Goal: Transaction & Acquisition: Purchase product/service

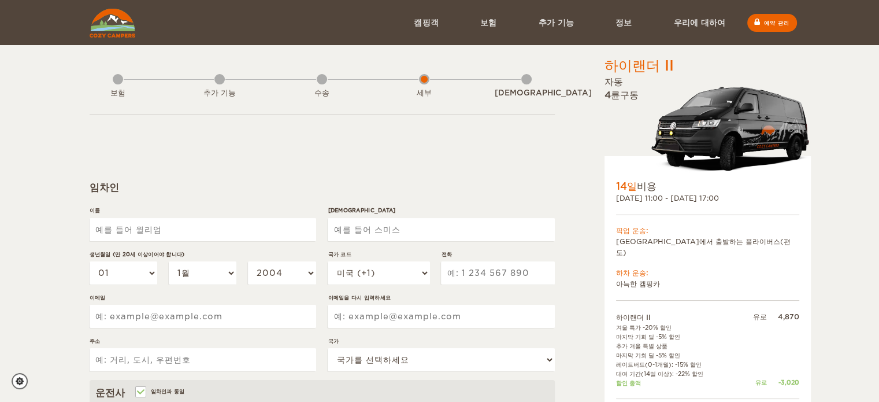
select select "[DEMOGRAPHIC_DATA]"
click at [171, 231] on input "이름" at bounding box center [203, 229] width 227 height 23
type input "c"
type input "CHANG KEUN"
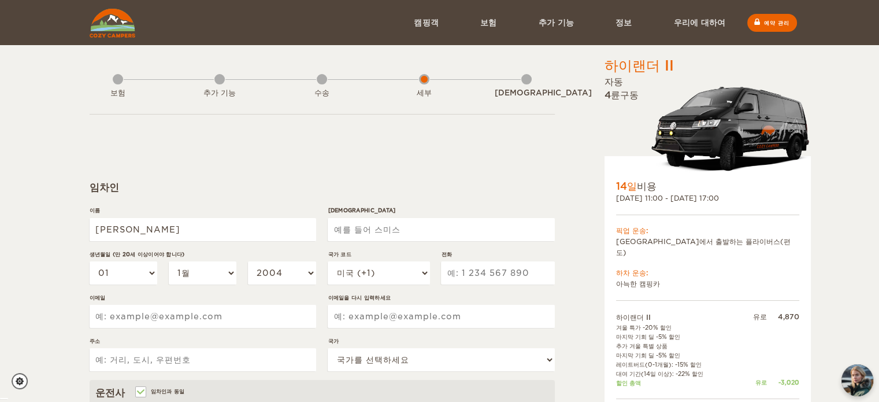
click at [368, 229] on input "성" at bounding box center [441, 229] width 227 height 23
type input "LEE"
click at [312, 275] on select "2004 2003 2002 2001 2000 1999 1998 1997 1996 1995 1994 1993 1992 1991 1990 1989…" at bounding box center [282, 272] width 68 height 23
select select "1960"
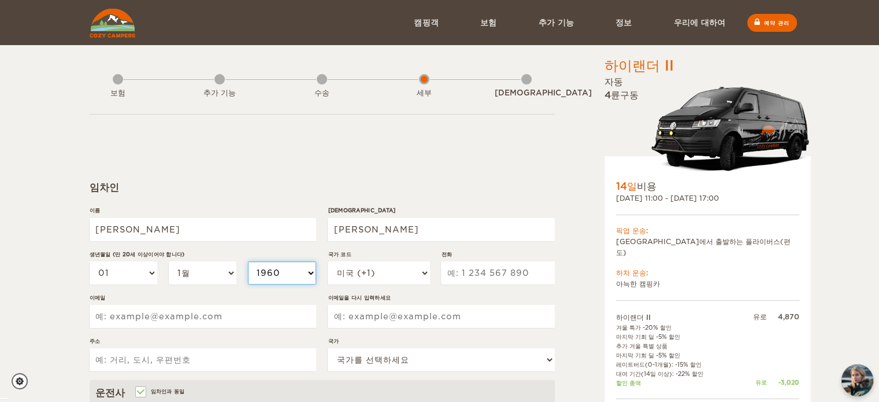
click at [248, 261] on select "2004 2003 2002 2001 2000 1999 1998 1997 1996 1995 1994 1993 1992 1991 1990 1989…" at bounding box center [282, 272] width 68 height 23
select select "1960"
click at [227, 275] on select "1월 2월 3월 4월 5월 6월 칠월 팔월 구월 십월 십일월 12월" at bounding box center [203, 272] width 68 height 23
select select "05"
click at [169, 261] on select "1월 2월 3월 4월 5월 6월 칠월 팔월 구월 십월 십일월 12월" at bounding box center [203, 272] width 68 height 23
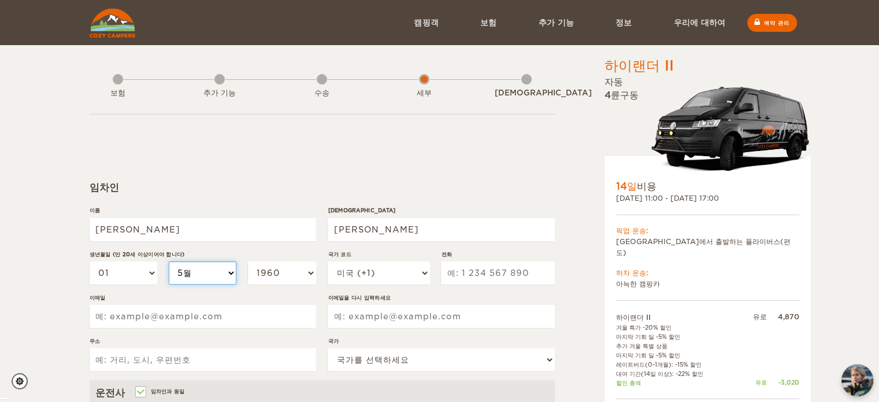
select select "05"
click at [148, 275] on select "01 02 03 04 05 06 07 08 09 10 11 12 13 14 15 16 17 18 19 20 21 22 23 24 25 26 2…" at bounding box center [124, 272] width 68 height 23
select select "11"
click at [90, 261] on select "01 02 03 04 05 06 07 08 09 10 11 12 13 14 15 16 17 18 19 20 21 22 23 24 25 26 2…" at bounding box center [124, 272] width 68 height 23
select select "11"
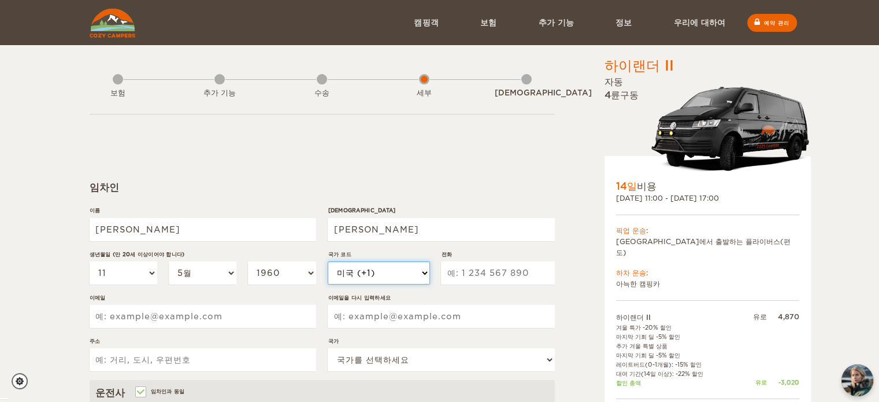
click at [424, 273] on select "미국 (+1) 영국 (+44) 독일 (+49) 알제리 (+213) 안도라 (+376) 앙골라 (+244) 앵귈라 (+1264) 앤티가 바부다 …" at bounding box center [379, 272] width 102 height 23
select select "82"
click at [328, 261] on select "미국 (+1) 영국 (+44) 독일 (+49) 알제리 (+213) 안도라 (+376) 앙골라 (+244) 앵귈라 (+1264) 앤티가 바부다 …" at bounding box center [379, 272] width 102 height 23
click at [482, 273] on input "전화" at bounding box center [497, 272] width 113 height 23
type input "1063635663"
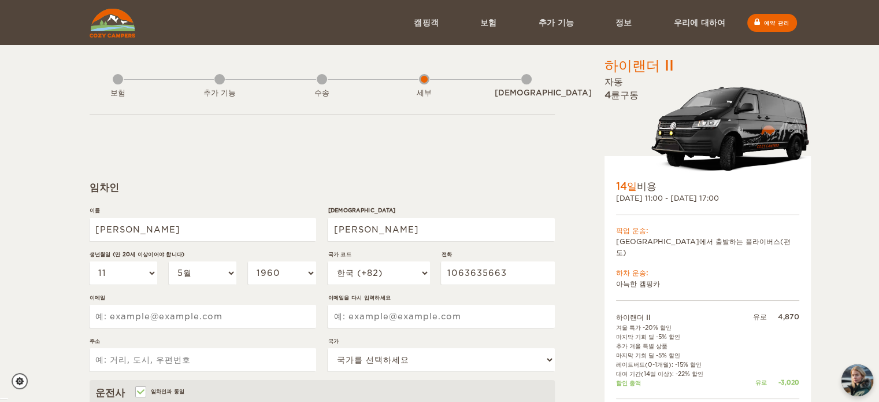
click at [221, 318] on input "이메일" at bounding box center [203, 316] width 227 height 23
type input "L"
type input "lck5707@naver.com"
click at [366, 319] on input "이메일을 다시 입력하세요" at bounding box center [441, 316] width 227 height 23
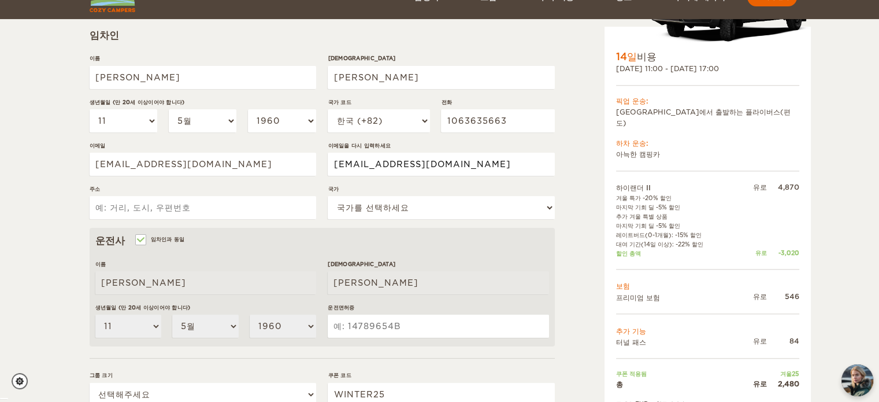
scroll to position [173, 0]
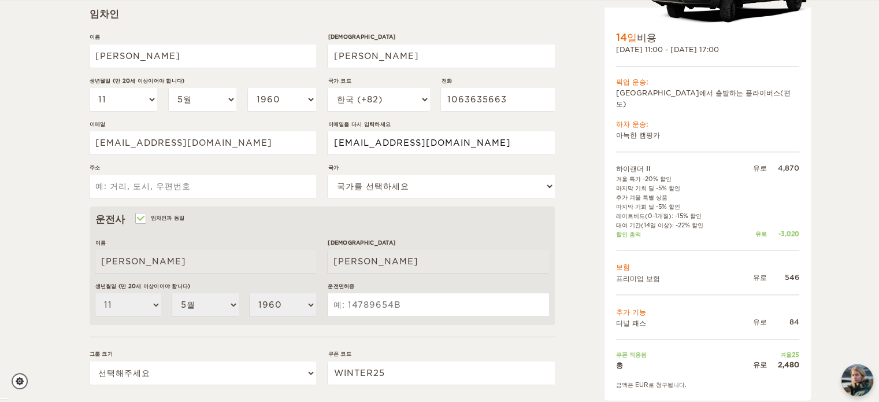
type input "lck5707@naver.com"
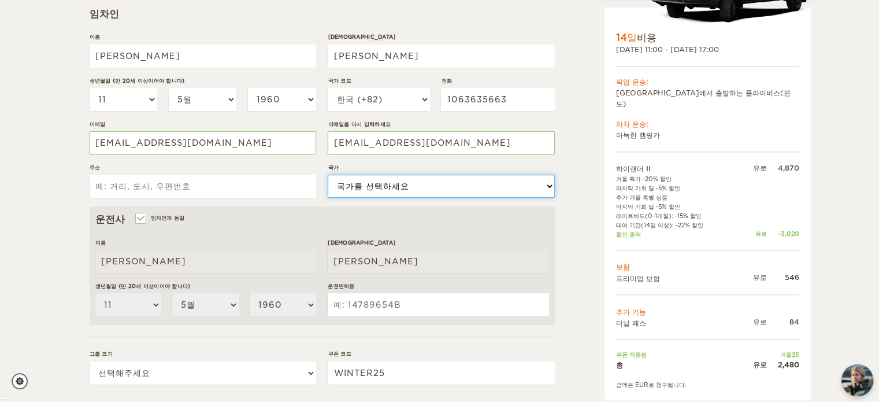
click at [549, 189] on select "국가를 선택하세요 미국 영국 독일 아프가니스탄 알바니아 알제리 아메리칸 사모아 안도라 앙골라 앵귈라 남극 대륙 앤티가 바부다 아르헨티나 아르메…" at bounding box center [441, 186] width 227 height 23
select select "195"
click at [328, 175] on select "국가를 선택하세요 미국 영국 독일 아프가니스탄 알바니아 알제리 아메리칸 사모아 안도라 앙골라 앵귈라 남극 대륙 앤티가 바부다 아르헨티나 아르메…" at bounding box center [441, 186] width 227 height 23
click at [129, 187] on input "주소" at bounding box center [203, 186] width 227 height 23
click at [546, 187] on select "국가를 선택하세요 미국 영국 독일 아프가니스탄 알바니아 알제리 아메리칸 사모아 안도라 앙골라 앵귈라 남극 대륙 앤티가 바부다 아르헨티나 아르메…" at bounding box center [441, 186] width 227 height 23
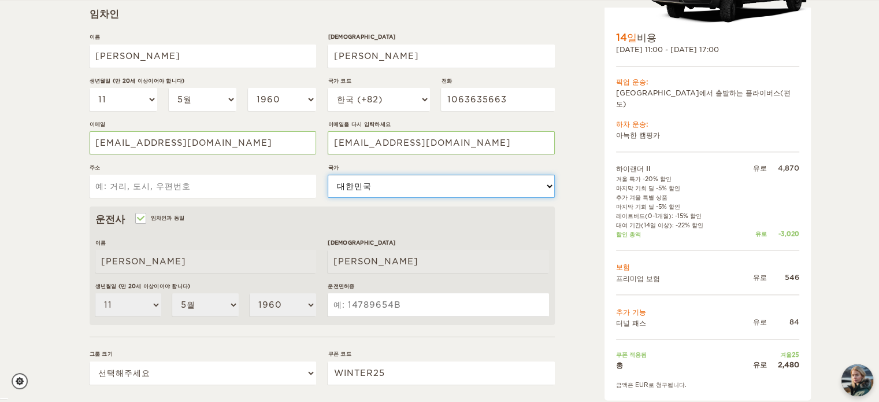
click at [546, 187] on select "국가를 선택하세요 미국 영국 독일 아프가니스탄 알바니아 알제리 아메리칸 사모아 안도라 앙골라 앵귈라 남극 대륙 앤티가 바부다 아르헨티나 아르메…" at bounding box center [441, 186] width 227 height 23
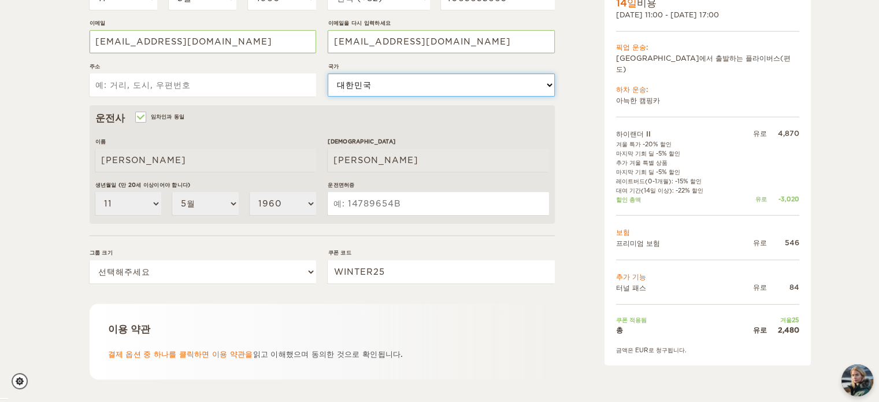
scroll to position [289, 0]
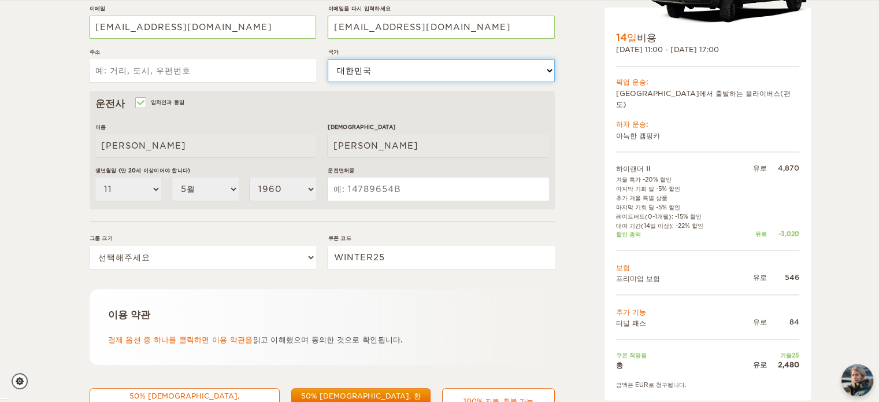
click at [549, 71] on select "국가를 선택하세요 미국 영국 독일 아프가니스탄 알바니아 알제리 아메리칸 사모아 안도라 앙골라 앵귈라 남극 대륙 앤티가 바부다 아르헨티나 아르메…" at bounding box center [441, 70] width 227 height 23
click at [180, 71] on input "주소" at bounding box center [203, 70] width 227 height 23
click at [373, 72] on select "국가를 선택하세요 미국 영국 독일 아프가니스탄 알바니아 알제리 아메리칸 사모아 안도라 앙골라 앵귈라 남극 대륙 앤티가 바부다 아르헨티나 아르메…" at bounding box center [441, 70] width 227 height 23
click at [373, 70] on select "국가를 선택하세요 미국 영국 독일 아프가니스탄 알바니아 알제리 아메리칸 사모아 안도라 앙골라 앵귈라 남극 대륙 앤티가 바부다 아르헨티나 아르메…" at bounding box center [441, 70] width 227 height 23
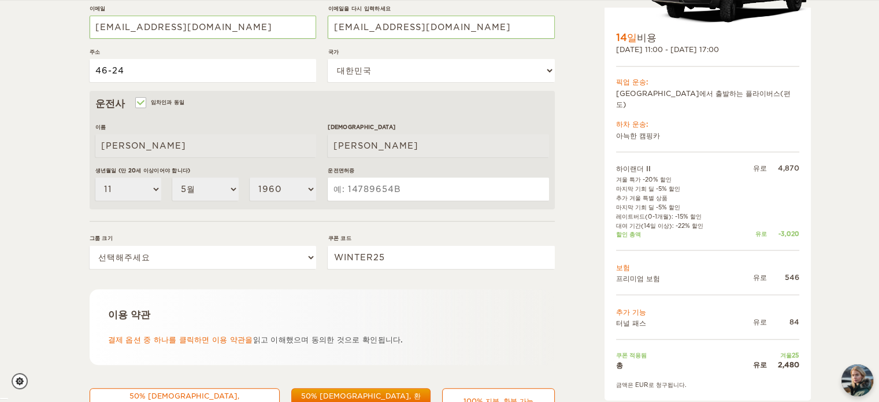
click at [150, 70] on input "46-24" at bounding box center [203, 70] width 227 height 23
type input "4"
type input "Chungchongnam-do"
click at [42, 154] on div "하이랜더 II 확장하다 무너지다 총 2,480 유로 자동 4륜구동 14일 비용 2025년 10월 14일 11:00 - 2025년 10월 27일…" at bounding box center [439, 85] width 879 height 748
click at [419, 192] on input "운전면허증" at bounding box center [438, 188] width 221 height 23
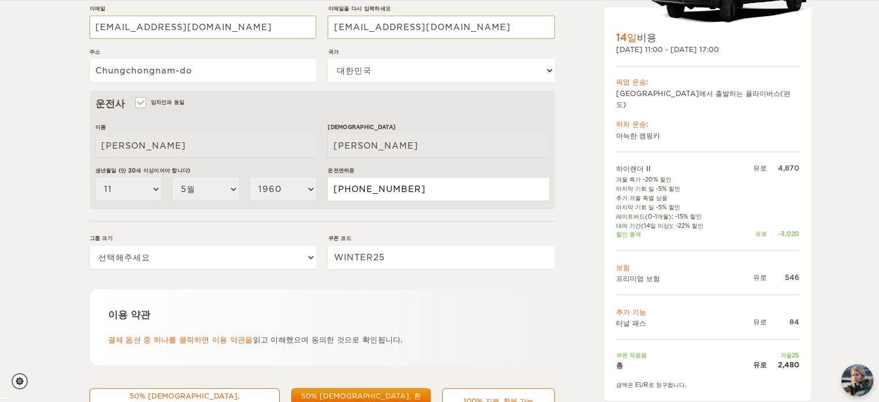
type input "1605-25-114013"
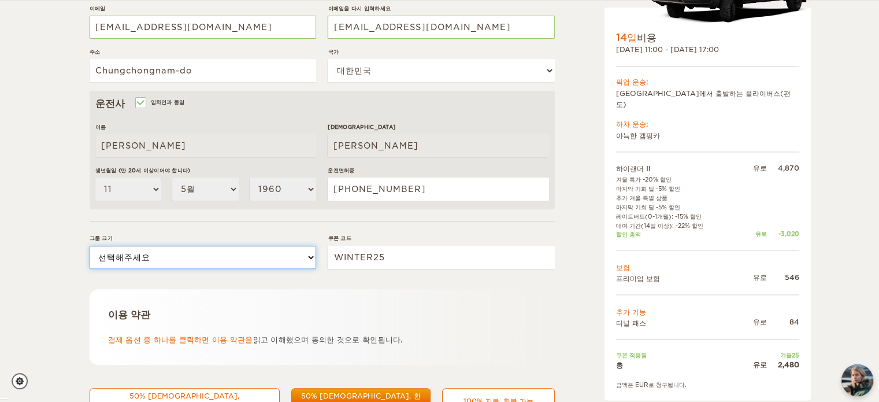
click at [305, 258] on select "선택해주세요 1 2" at bounding box center [203, 257] width 227 height 23
select select "2"
click at [90, 246] on select "선택해주세요 1 2" at bounding box center [203, 257] width 227 height 23
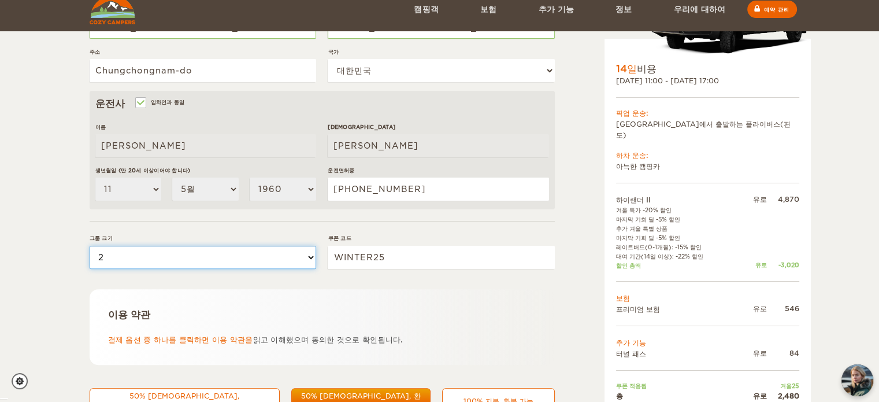
scroll to position [336, 0]
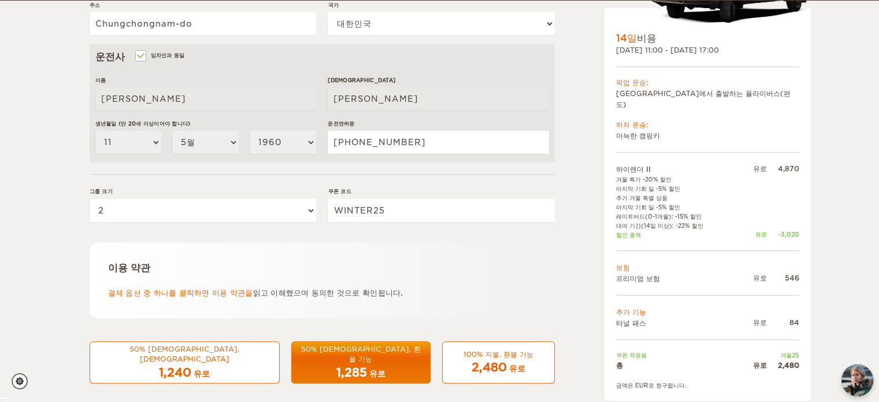
click at [501, 360] on font "2,480" at bounding box center [489, 367] width 35 height 14
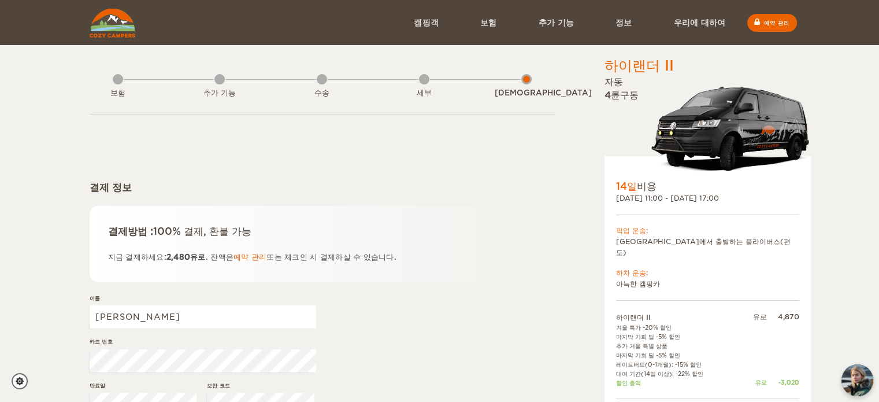
select select "[DEMOGRAPHIC_DATA]"
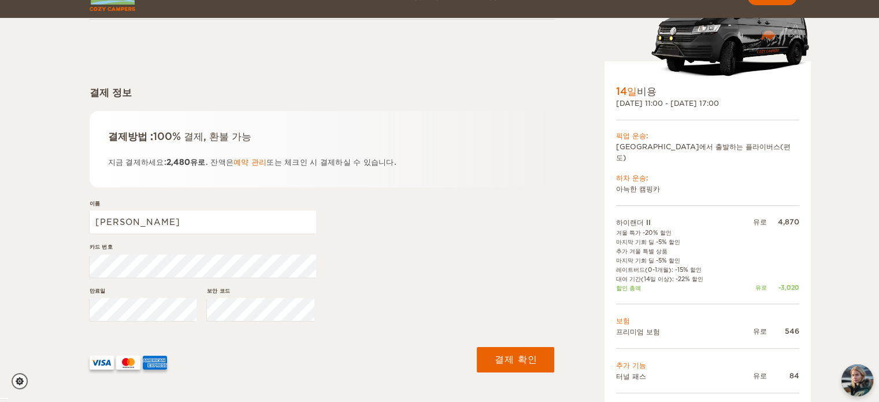
scroll to position [116, 0]
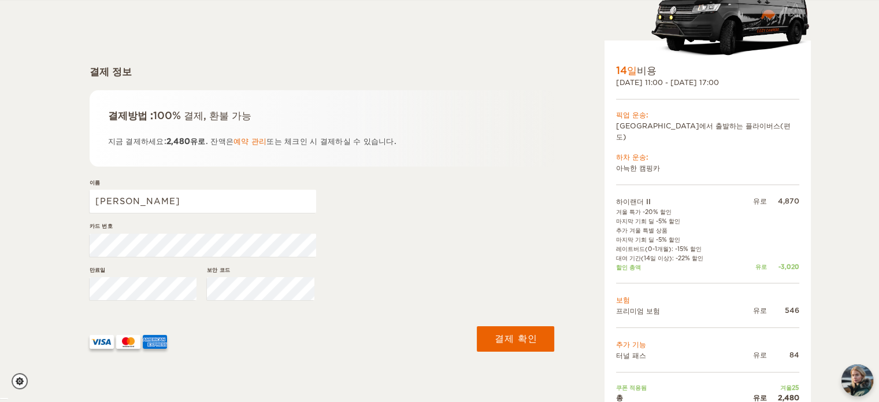
click at [564, 256] on div "하이랜더 II 확장하다 무너지다 총 2,480 유로 자동 4륜구동 14일 비용 2025년 10월 14일 11:00 - 2025년 10월 27일…" at bounding box center [440, 186] width 701 height 492
click at [102, 343] on img at bounding box center [102, 342] width 24 height 14
click at [65, 239] on div "하이랜더 II 확장하다 무너지다 총 2,480 유로 자동 4륜구동 14일 비용 2025년 10월 14일 11:00 - 2025년 10월 27일…" at bounding box center [439, 164] width 879 height 560
click at [514, 338] on font "결제 확인" at bounding box center [516, 339] width 44 height 12
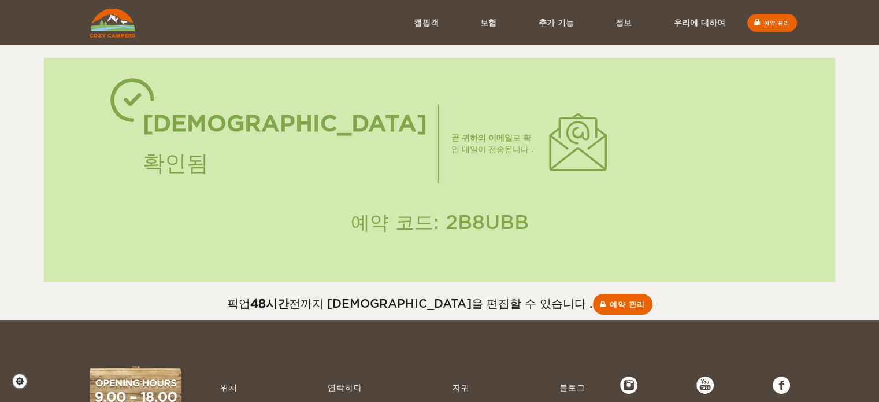
select select "[DEMOGRAPHIC_DATA]"
click at [609, 307] on font "예약 관리" at bounding box center [627, 303] width 36 height 9
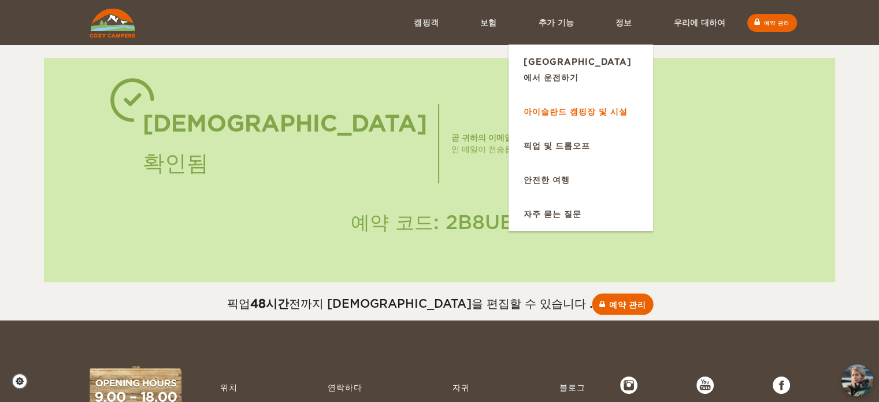
click at [577, 107] on font "아이슬란드 캠핑장 및 시설" at bounding box center [576, 111] width 104 height 9
